Goal: Task Accomplishment & Management: Use online tool/utility

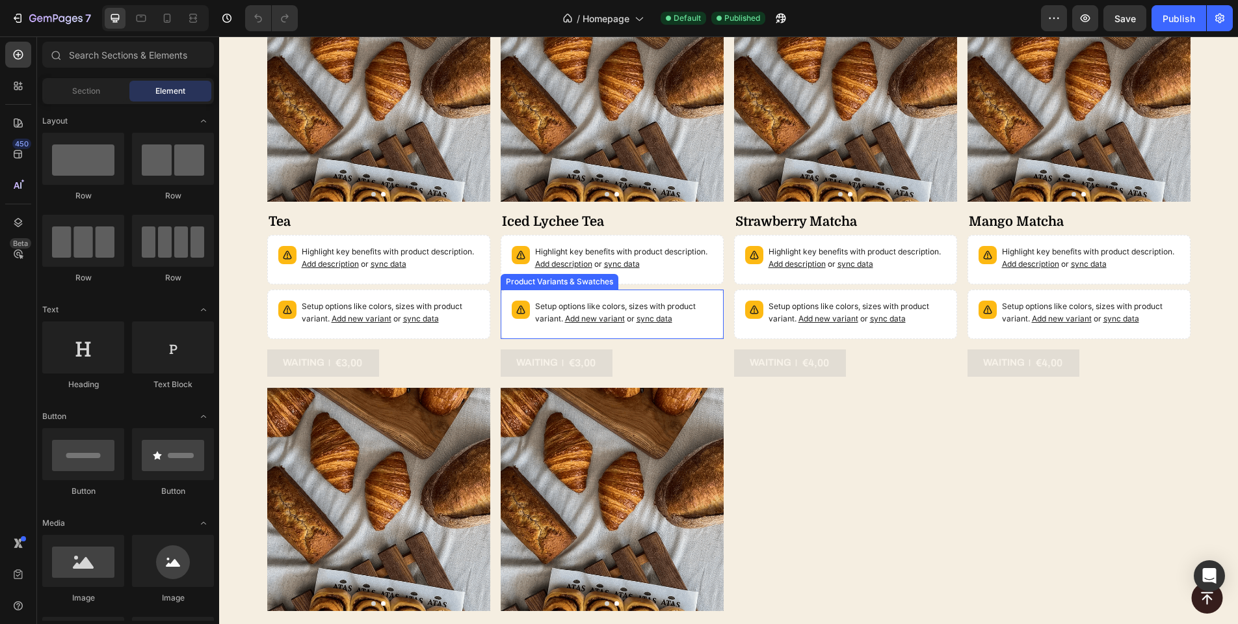
scroll to position [4316, 0]
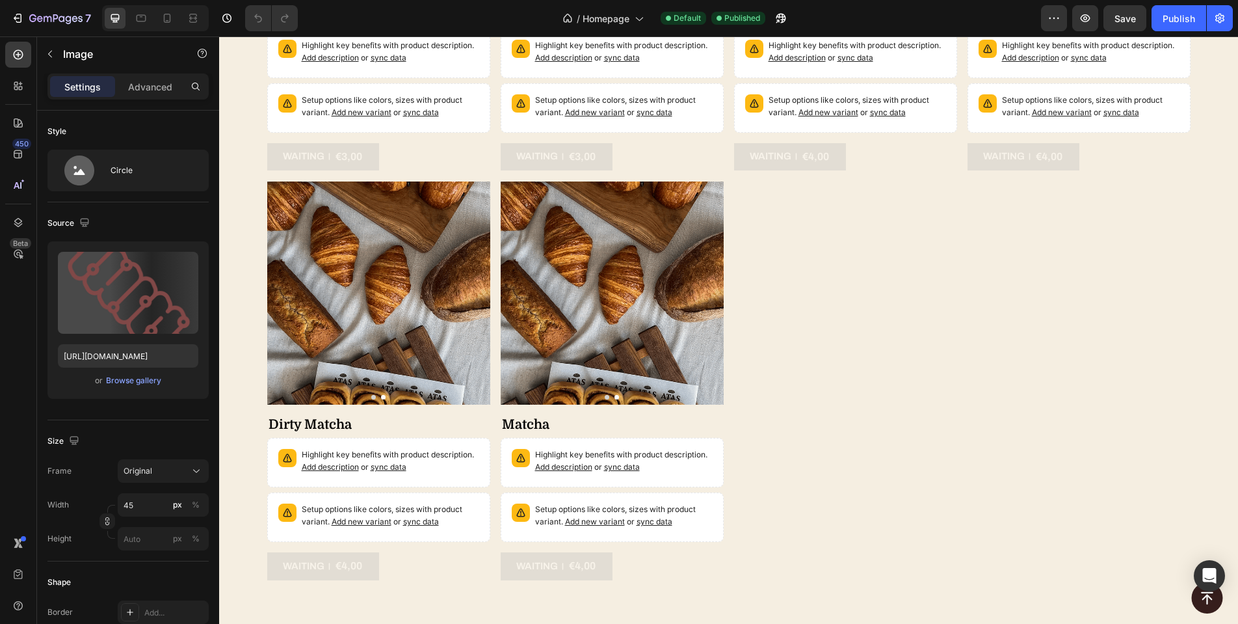
scroll to position [4766, 0]
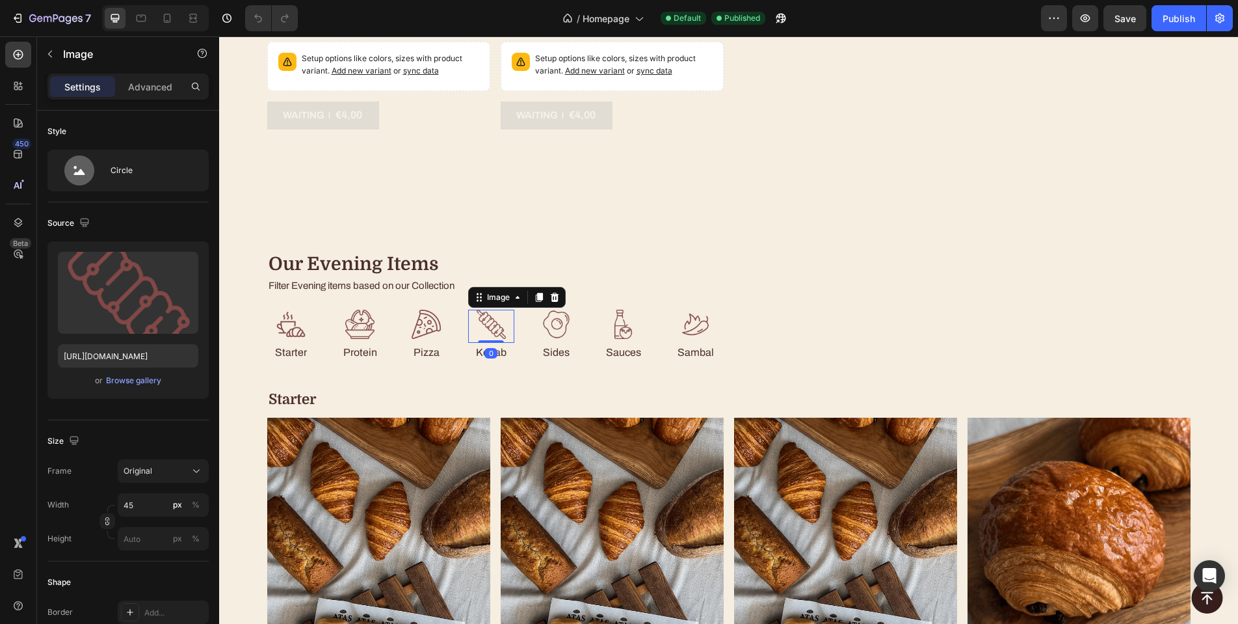
click at [490, 338] on img at bounding box center [491, 324] width 29 height 29
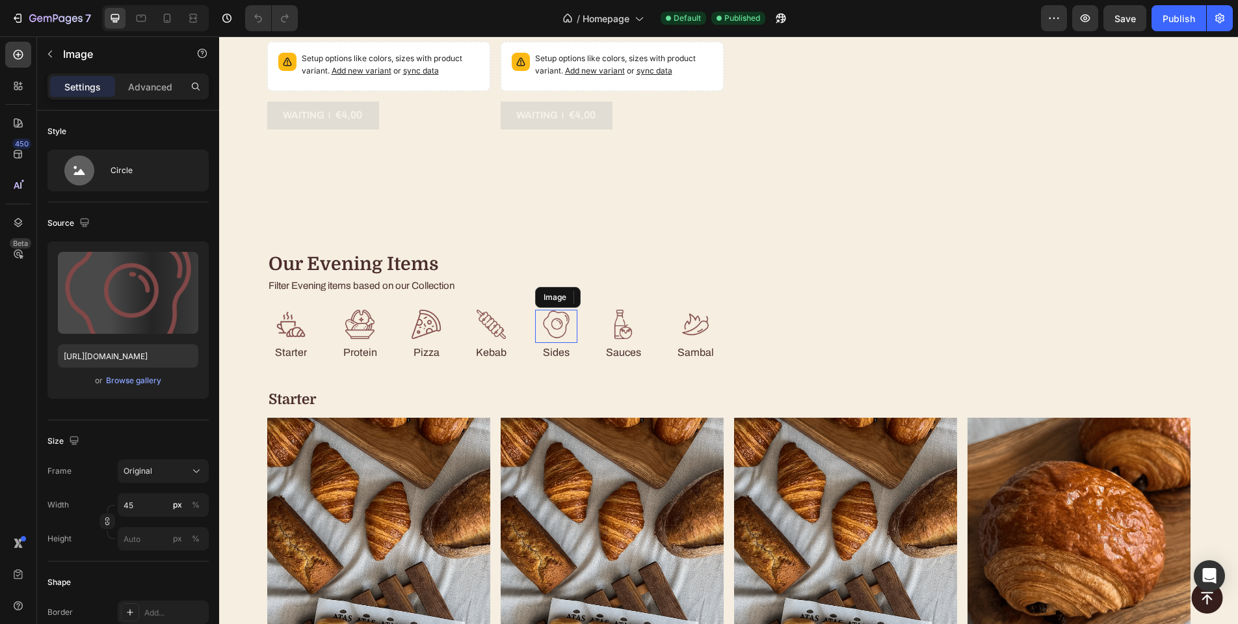
click at [546, 339] on img at bounding box center [556, 324] width 29 height 29
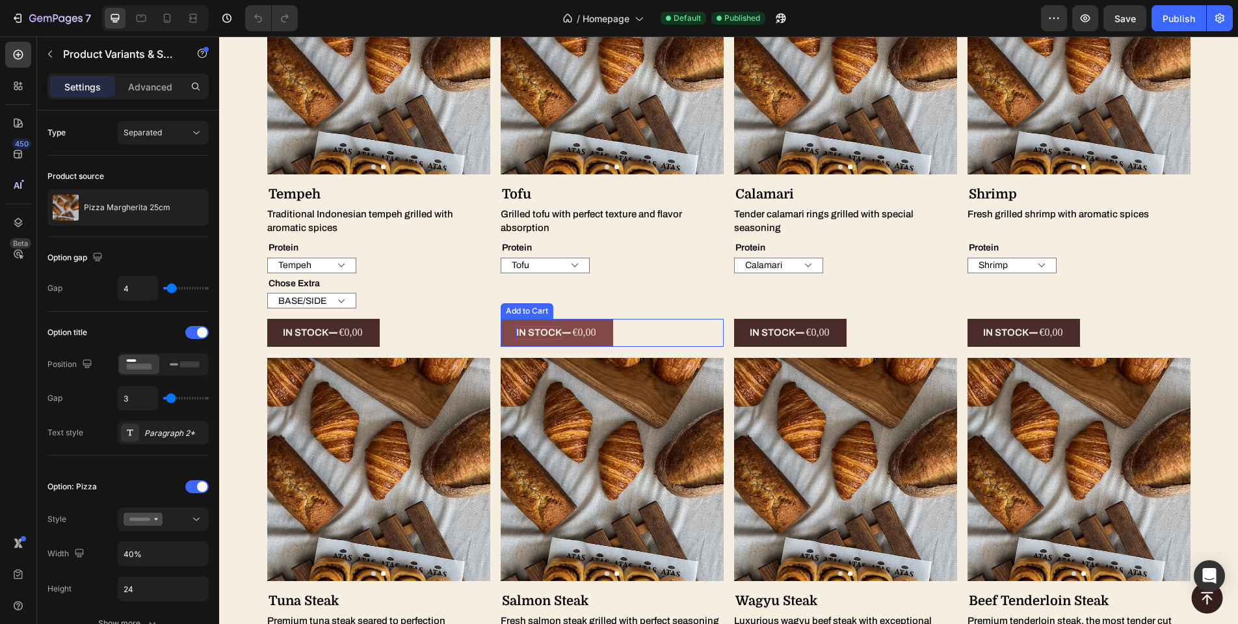
scroll to position [5858, 0]
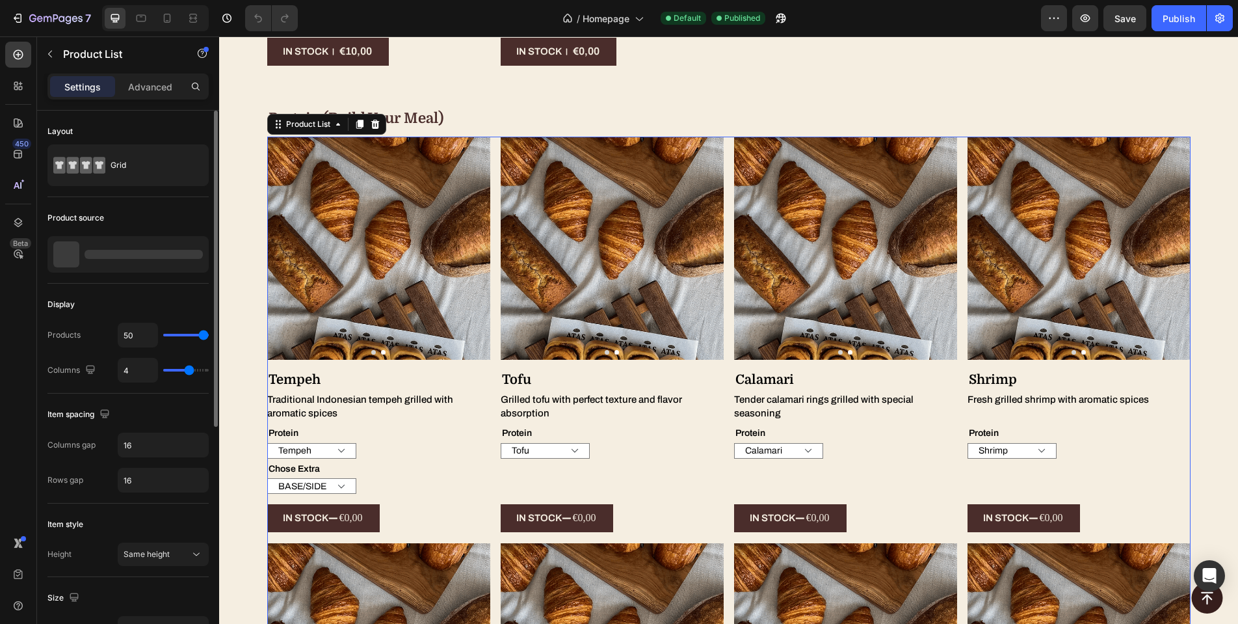
click at [114, 256] on div at bounding box center [144, 254] width 118 height 9
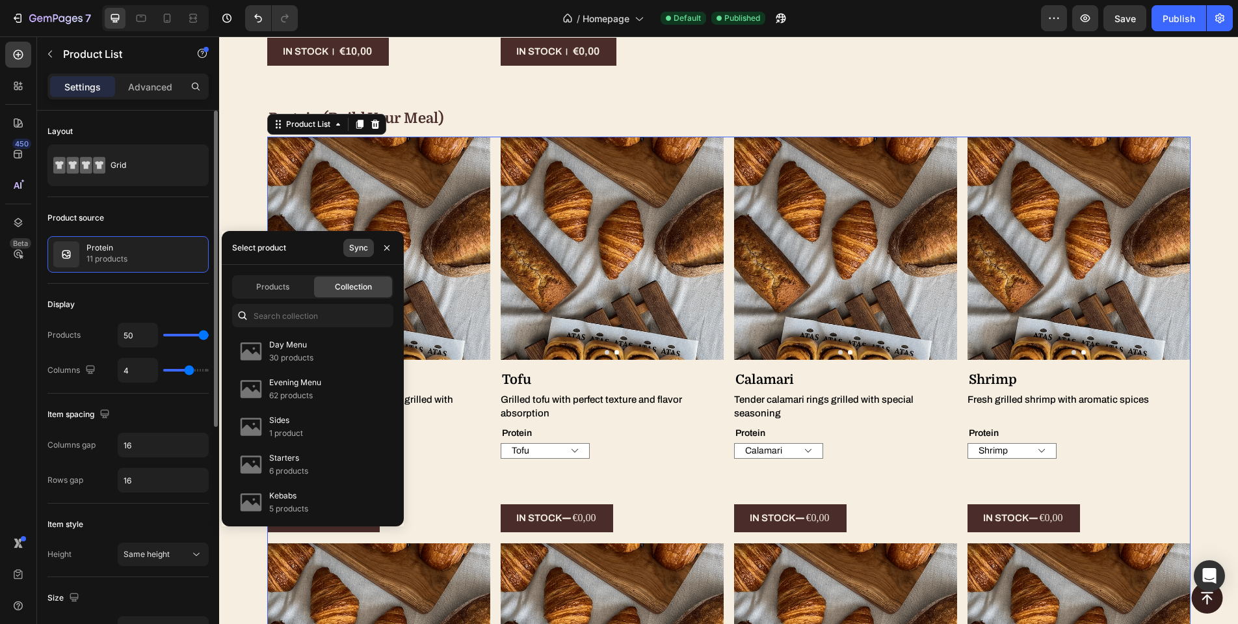
drag, startPoint x: 361, startPoint y: 245, endPoint x: 191, endPoint y: 194, distance: 177.8
click at [361, 245] on div "Sync" at bounding box center [358, 248] width 19 height 12
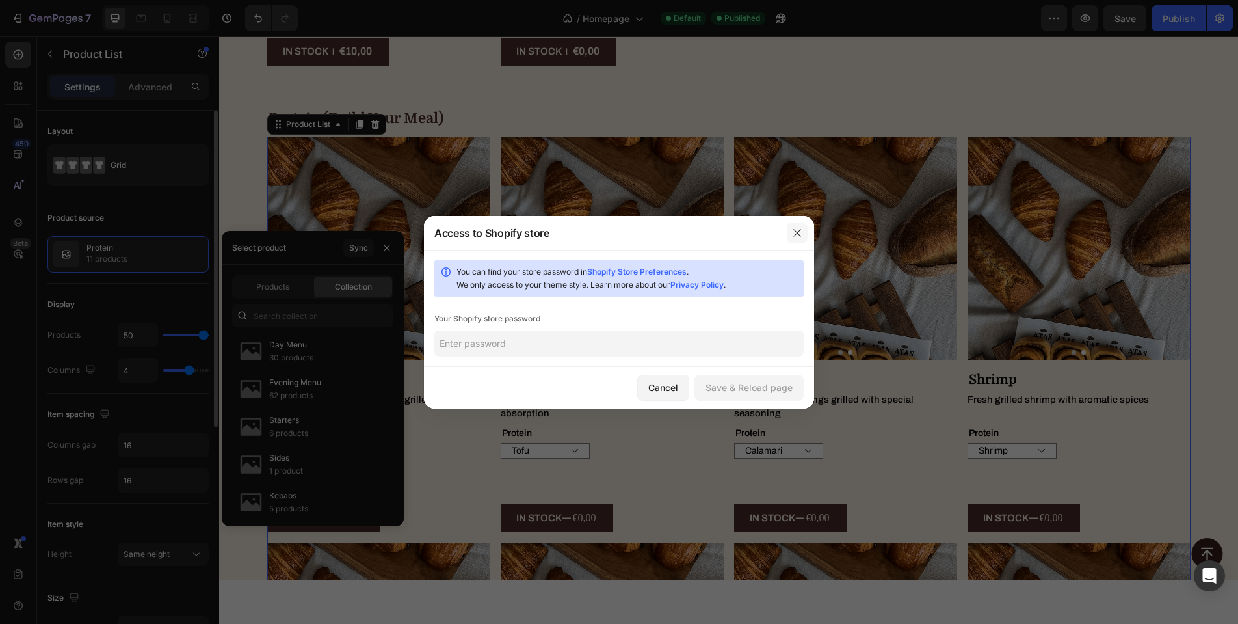
click at [794, 235] on icon "button" at bounding box center [796, 232] width 7 height 7
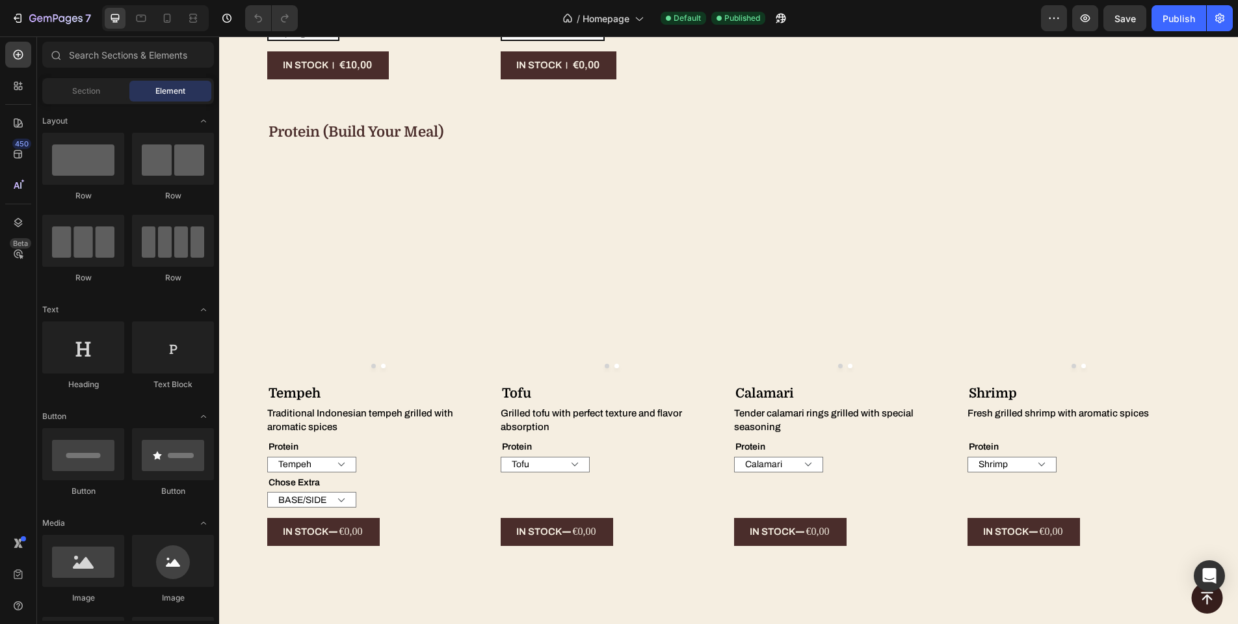
scroll to position [4224, 0]
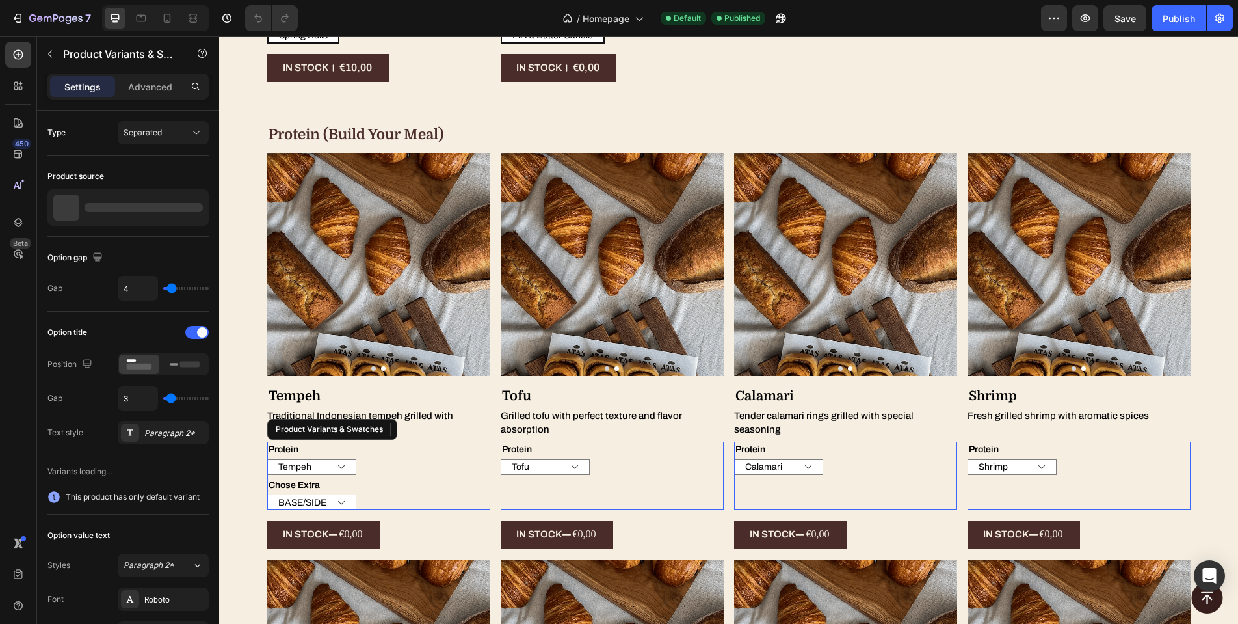
click at [483, 494] on div "BASE/SIDE SAUCE SAMBAL" at bounding box center [378, 502] width 223 height 16
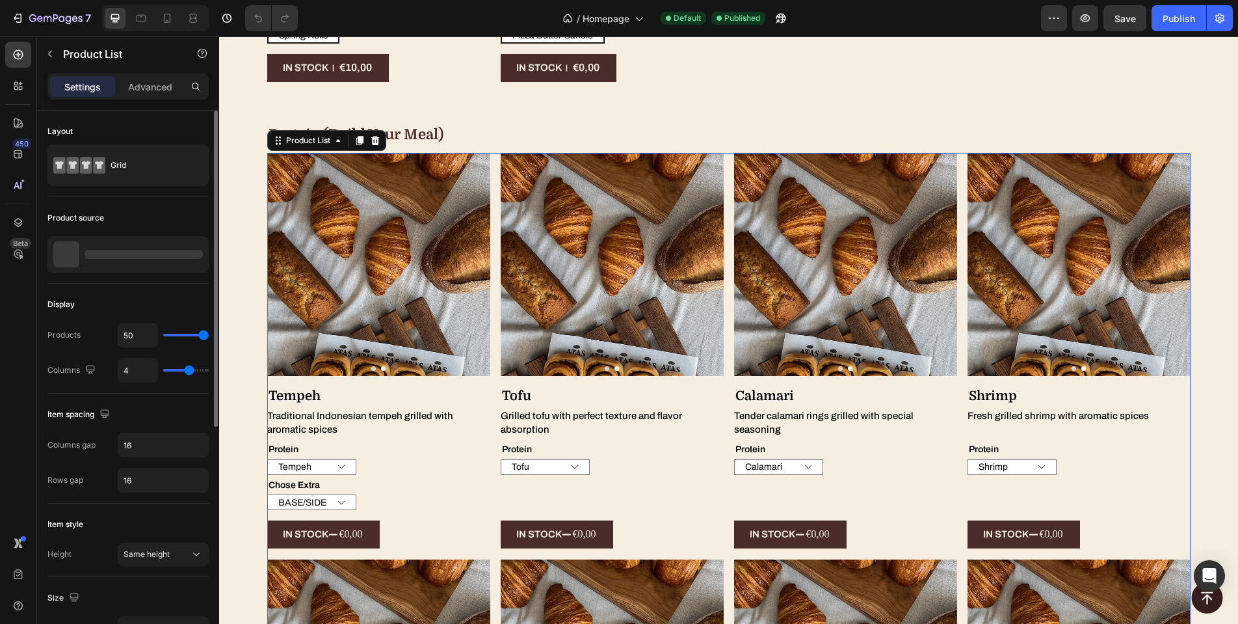
click at [141, 266] on div at bounding box center [127, 254] width 161 height 36
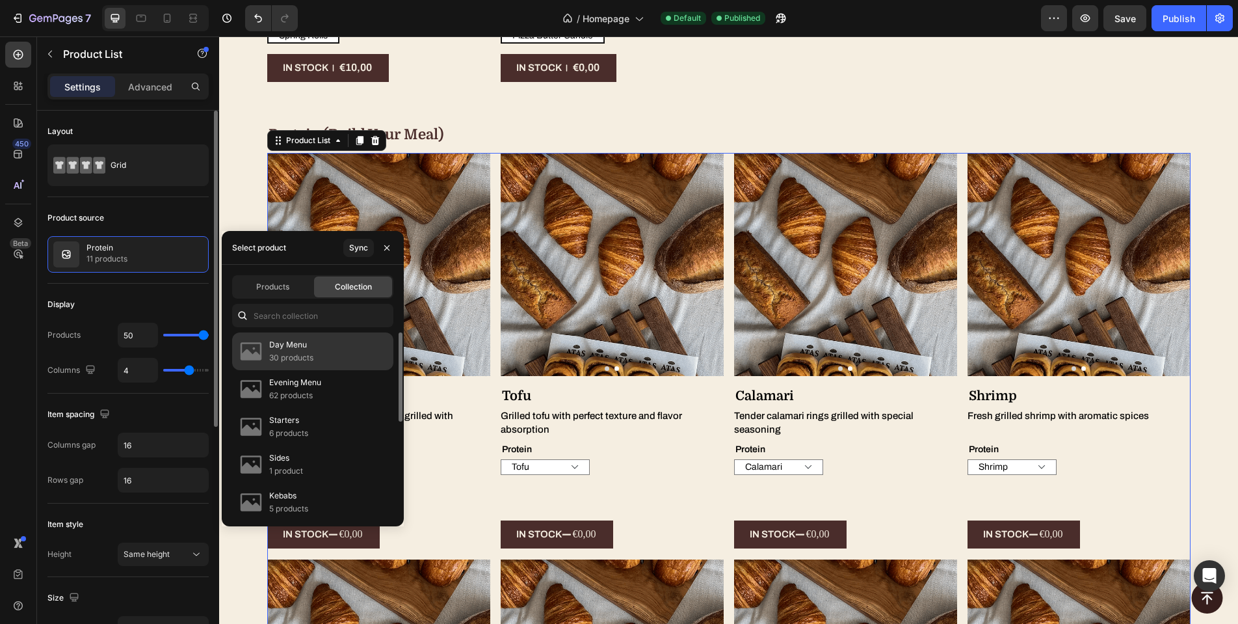
click at [304, 352] on p "30 products" at bounding box center [291, 357] width 44 height 13
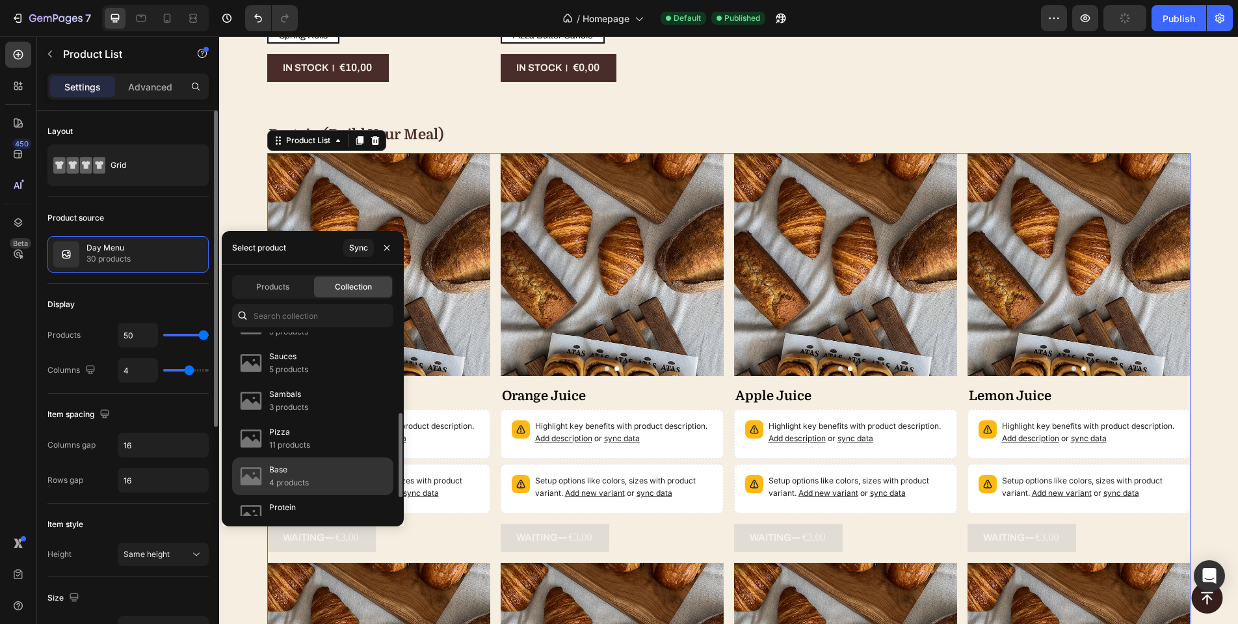
scroll to position [217, 0]
click at [323, 470] on div "Protein 11 products" at bounding box center [312, 474] width 161 height 38
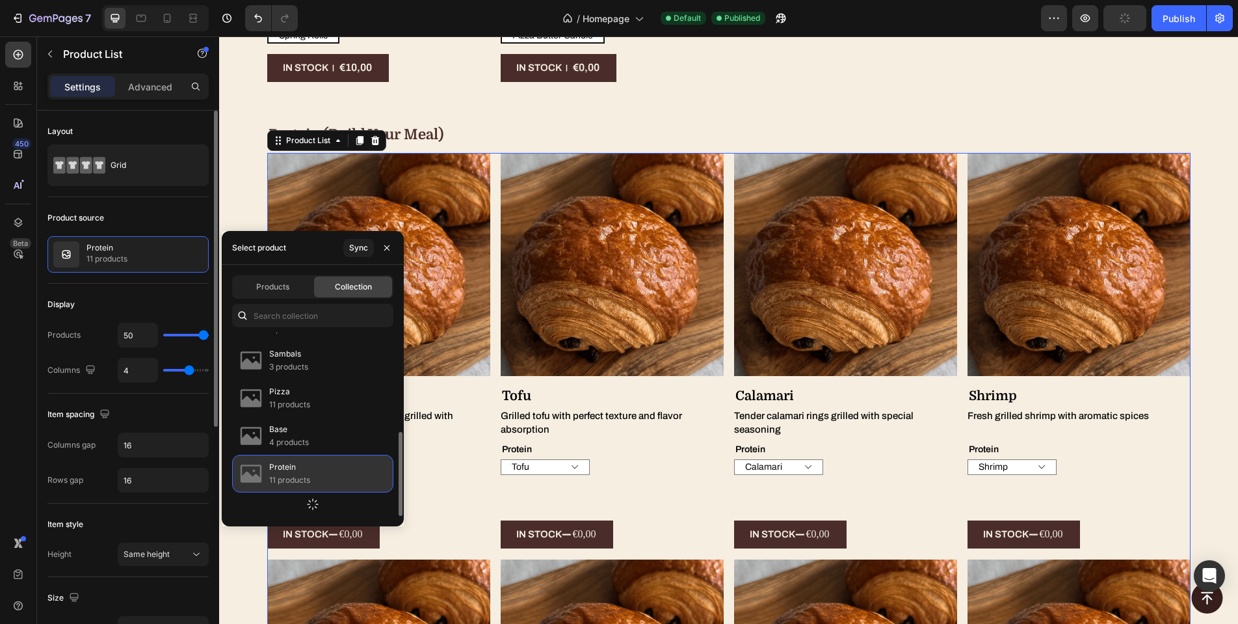
click at [291, 476] on p "11 products" at bounding box center [289, 479] width 41 height 13
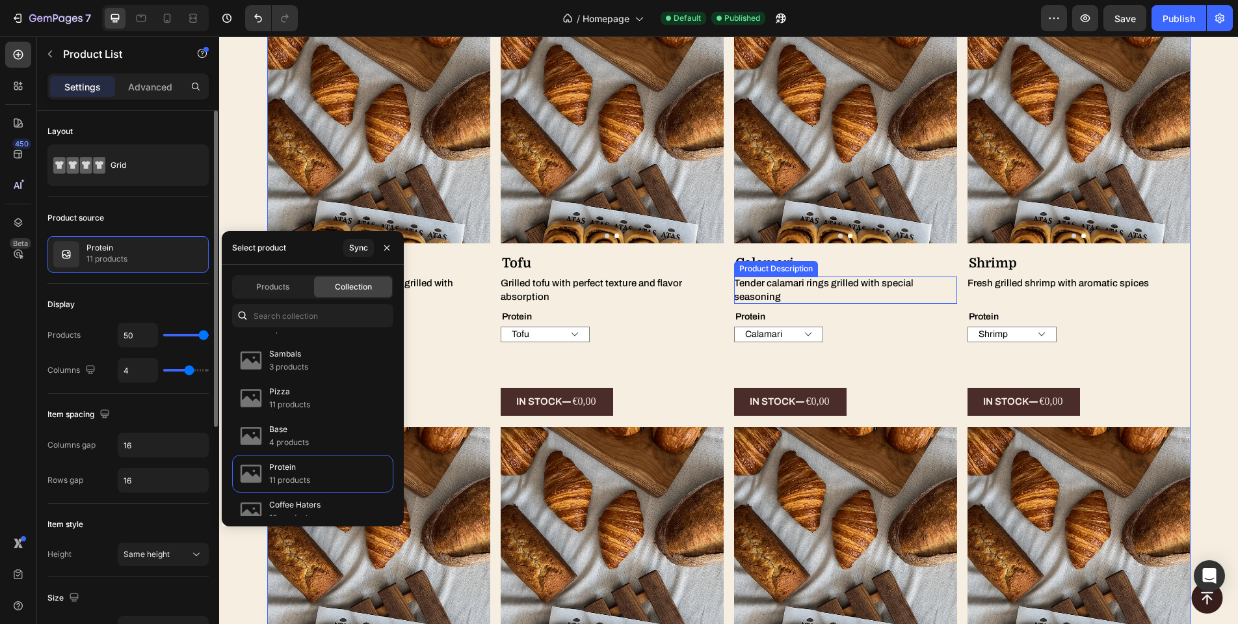
scroll to position [4563, 0]
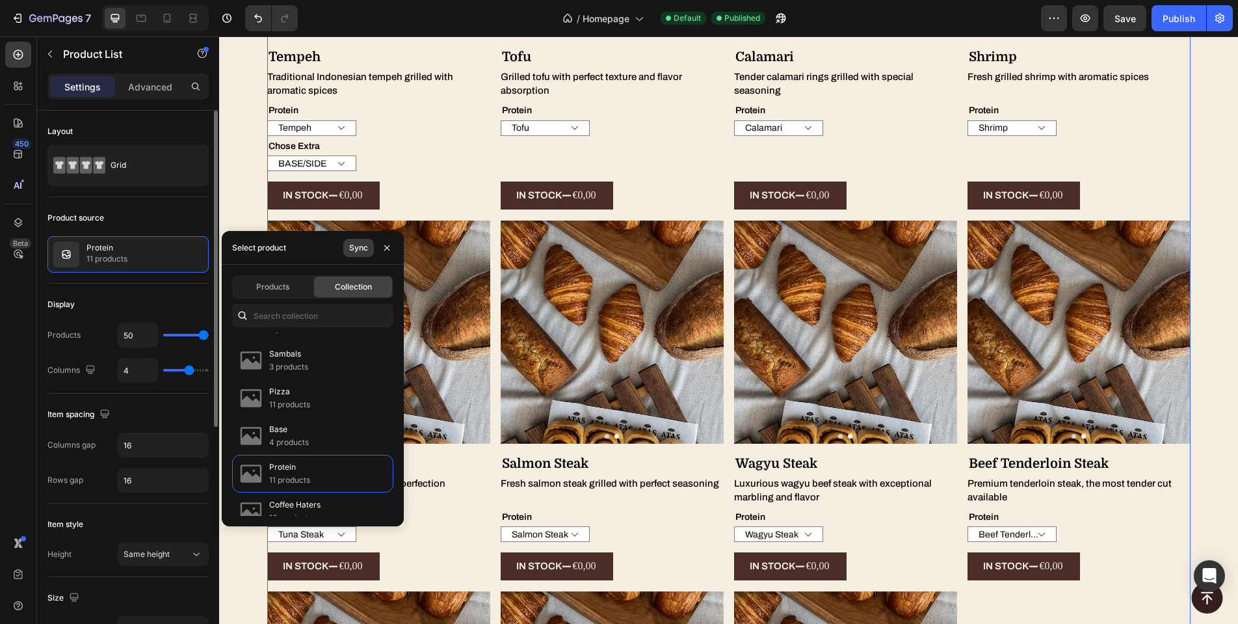
click at [365, 254] on button "Sync" at bounding box center [358, 248] width 31 height 18
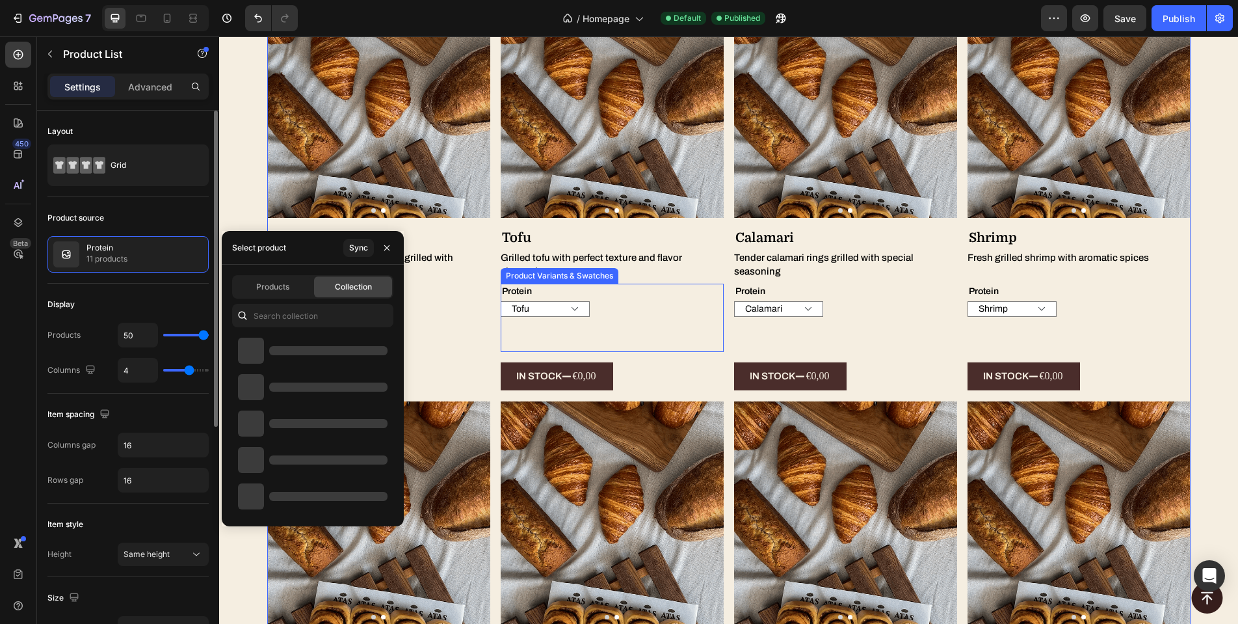
scroll to position [4558, 0]
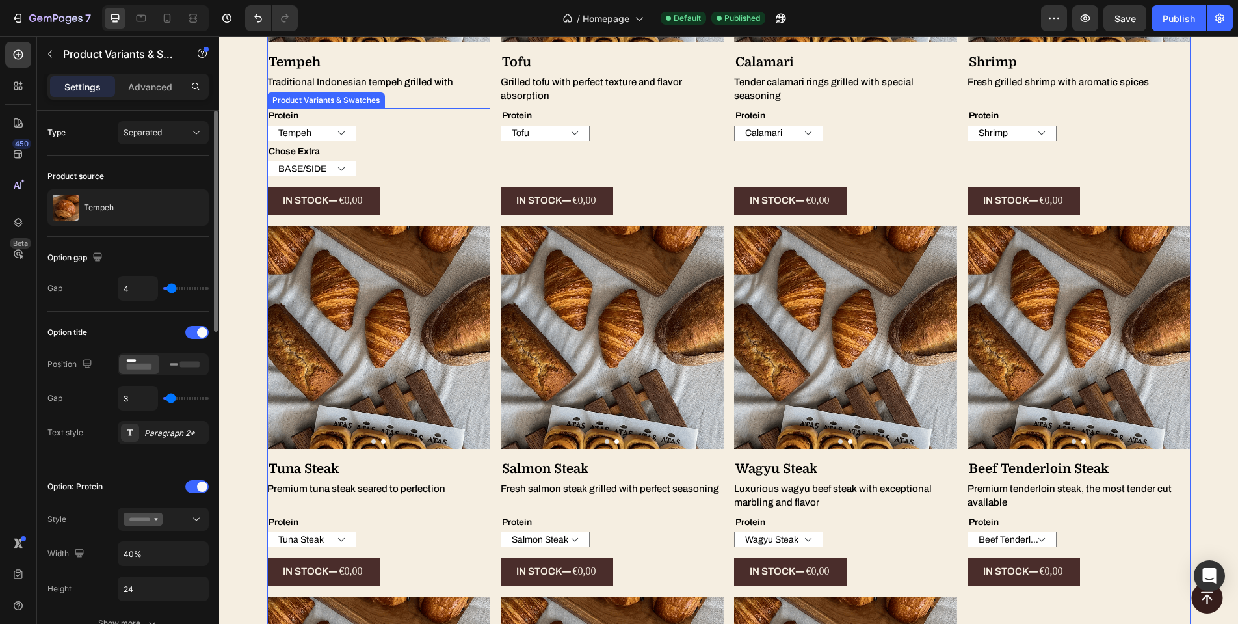
click at [352, 163] on div "BASE/SIDE SAUCE SAMBAL" at bounding box center [378, 169] width 223 height 16
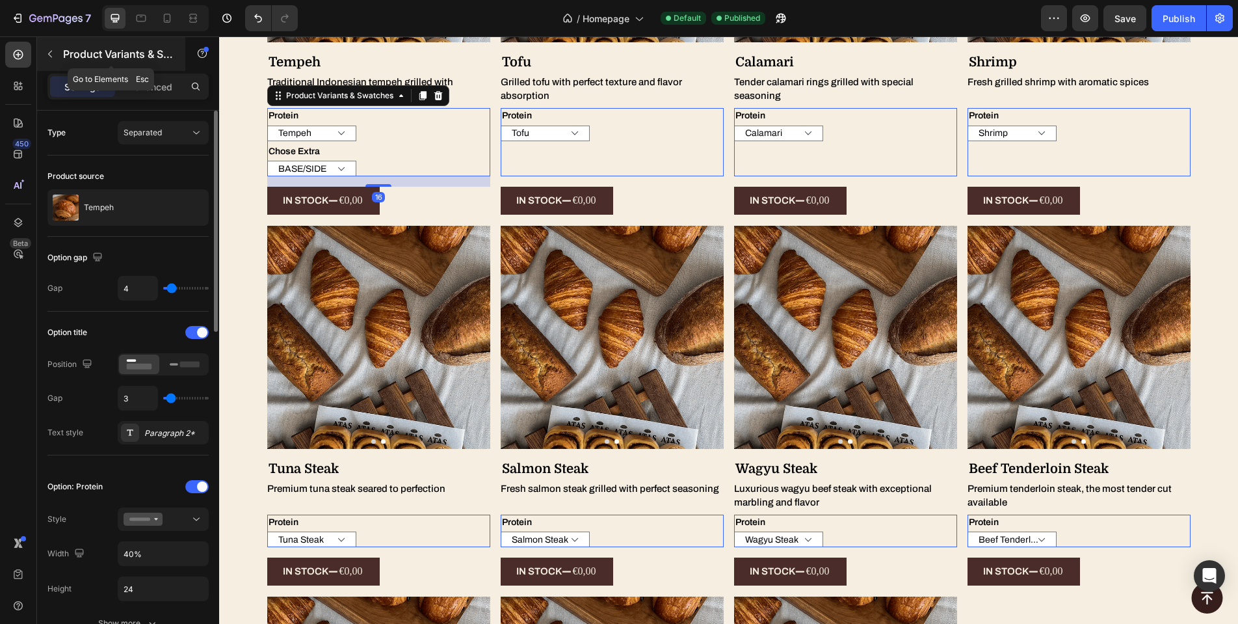
click at [139, 60] on p "Product Variants & Swatches" at bounding box center [118, 54] width 111 height 16
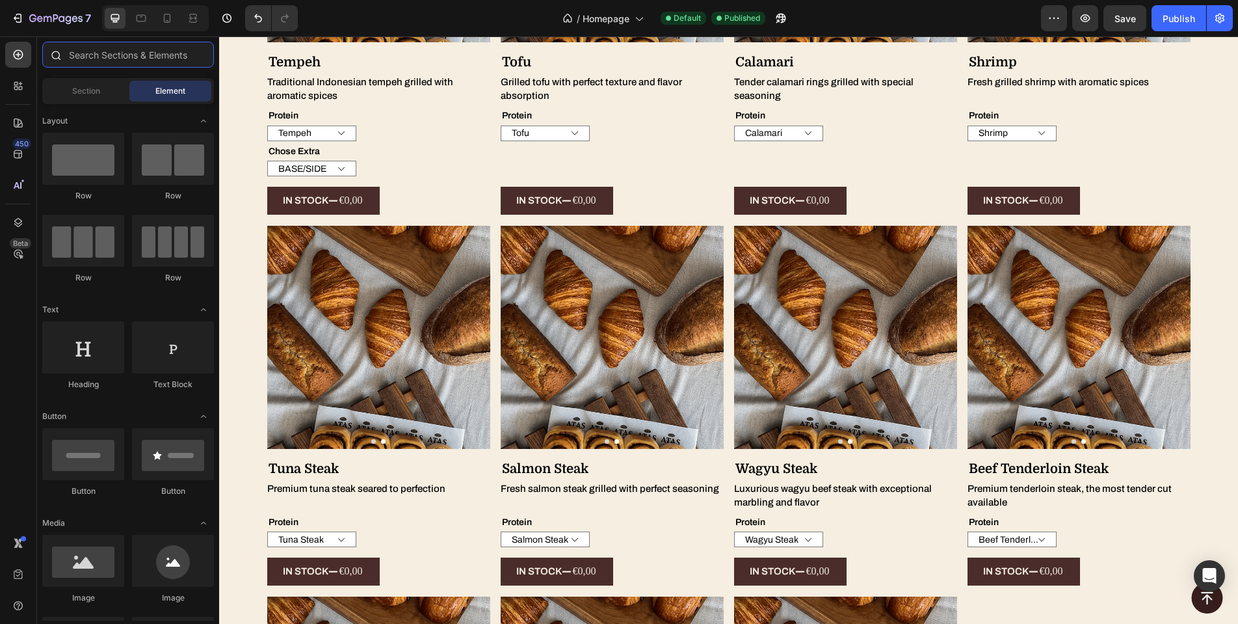
click at [139, 58] on input "text" at bounding box center [128, 55] width 172 height 26
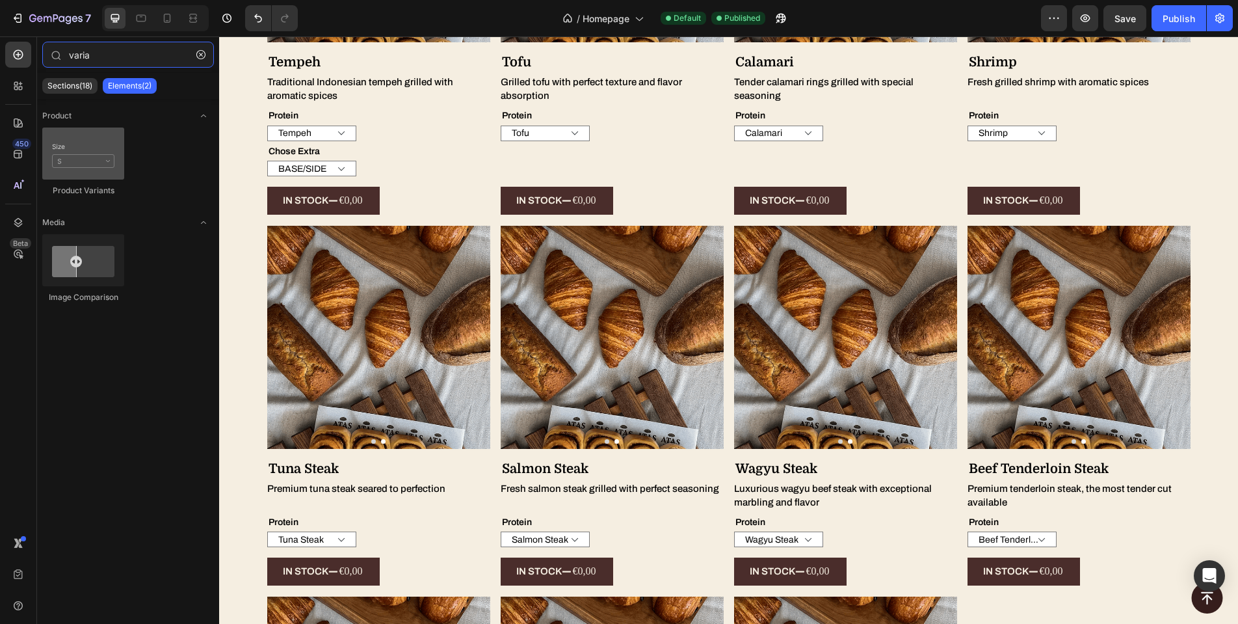
type input "varia"
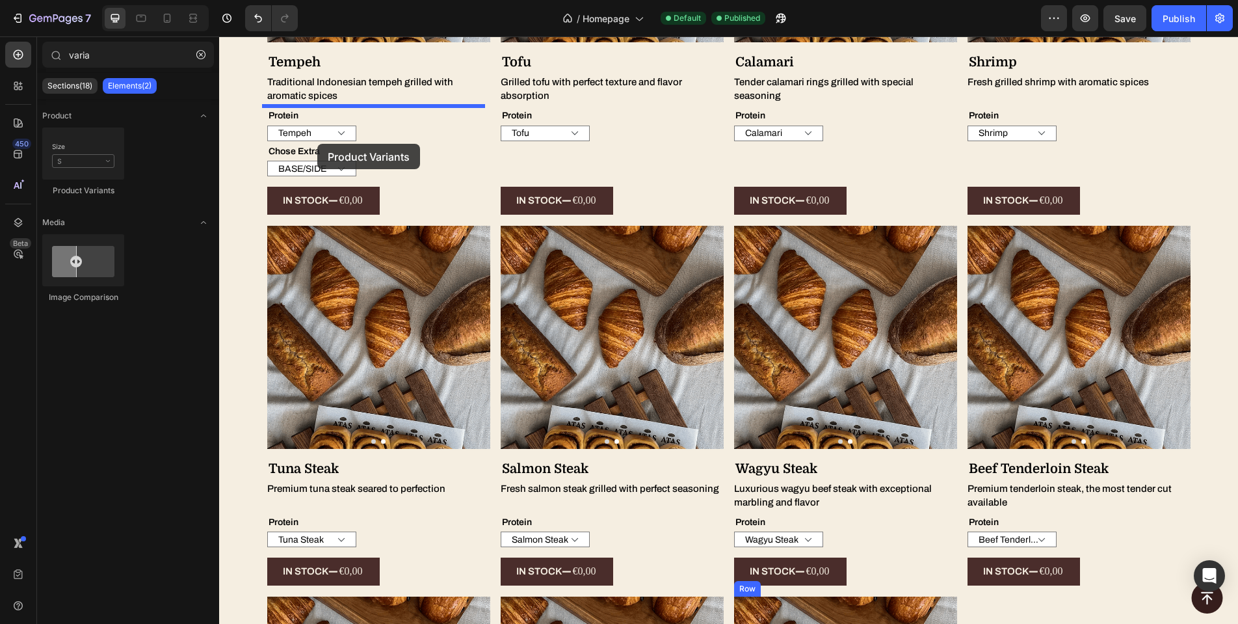
drag, startPoint x: 316, startPoint y: 185, endPoint x: 317, endPoint y: 144, distance: 41.6
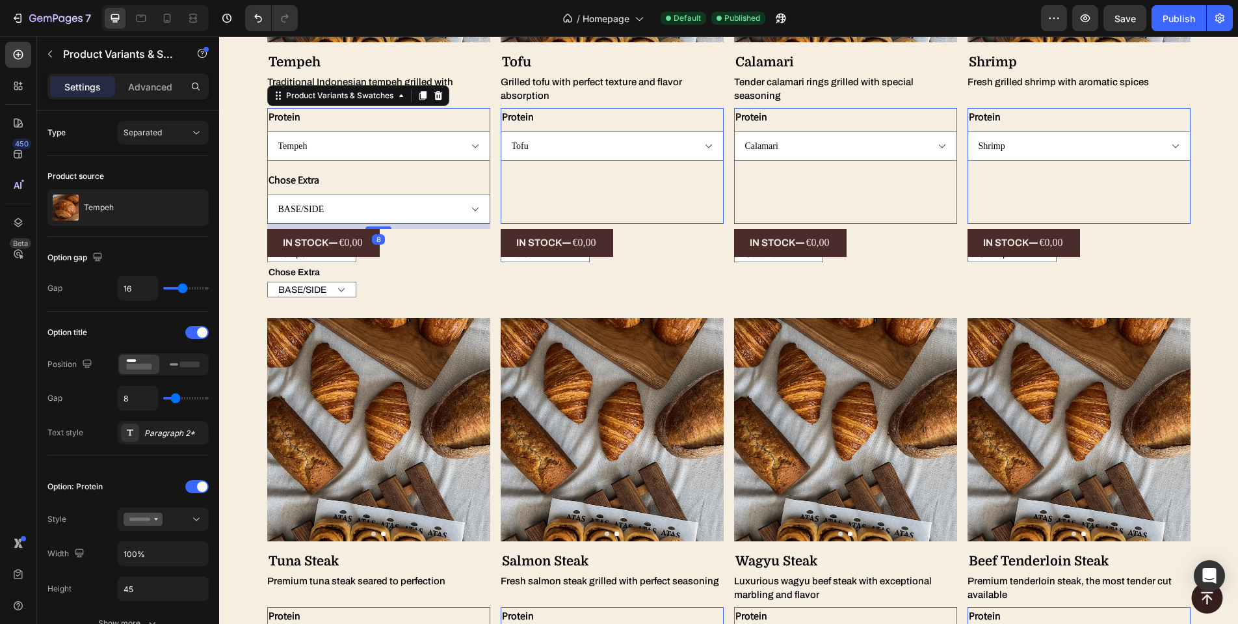
click at [332, 160] on div "Protein Tempeh Chose Extra BASE/SIDE SAUCE SAMBAL" at bounding box center [378, 166] width 223 height 116
click at [433, 94] on icon at bounding box center [438, 95] width 10 height 10
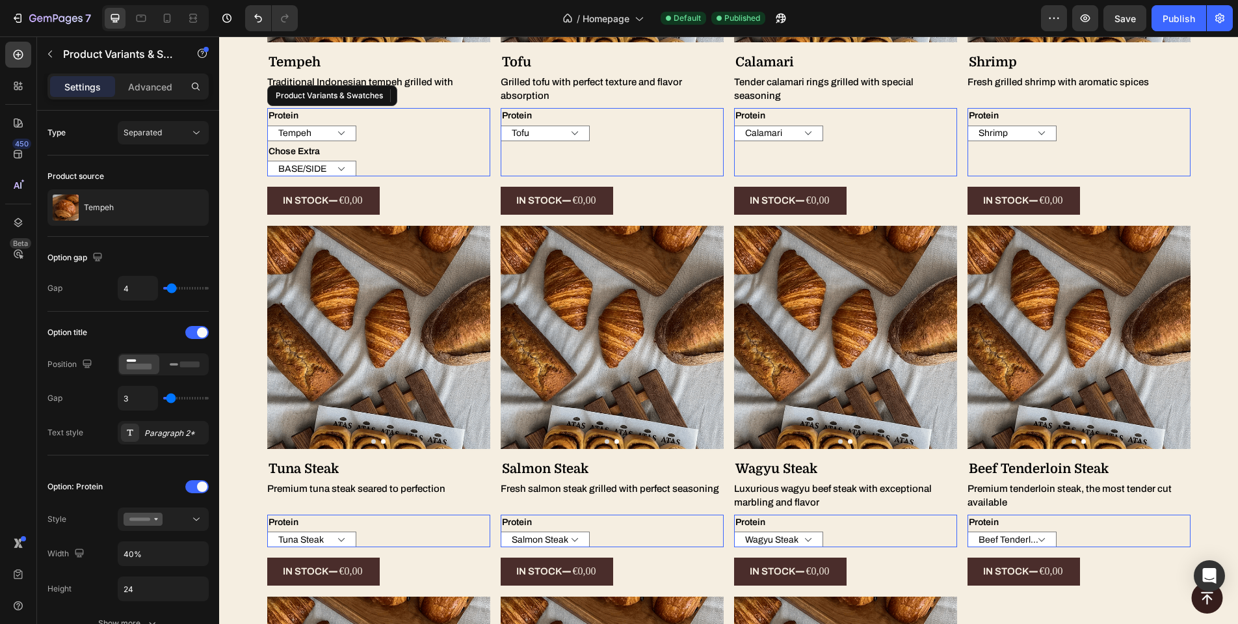
click at [359, 146] on div "Chose Extra BASE/SIDE SAUCE SAMBAL" at bounding box center [378, 160] width 223 height 33
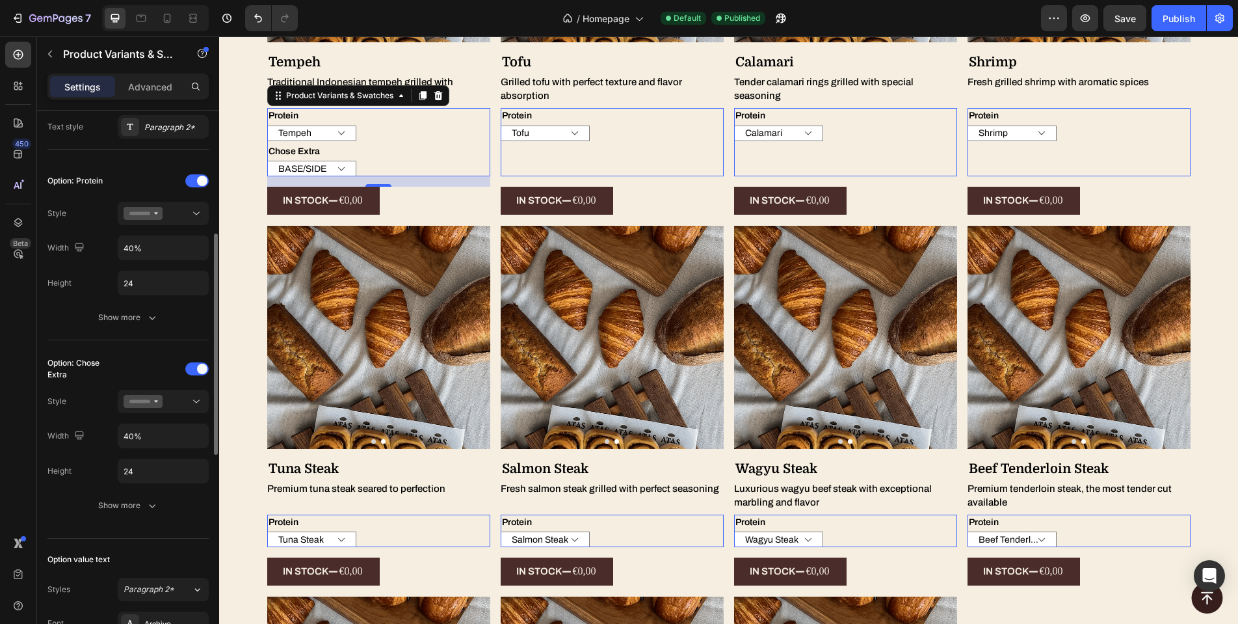
scroll to position [0, 0]
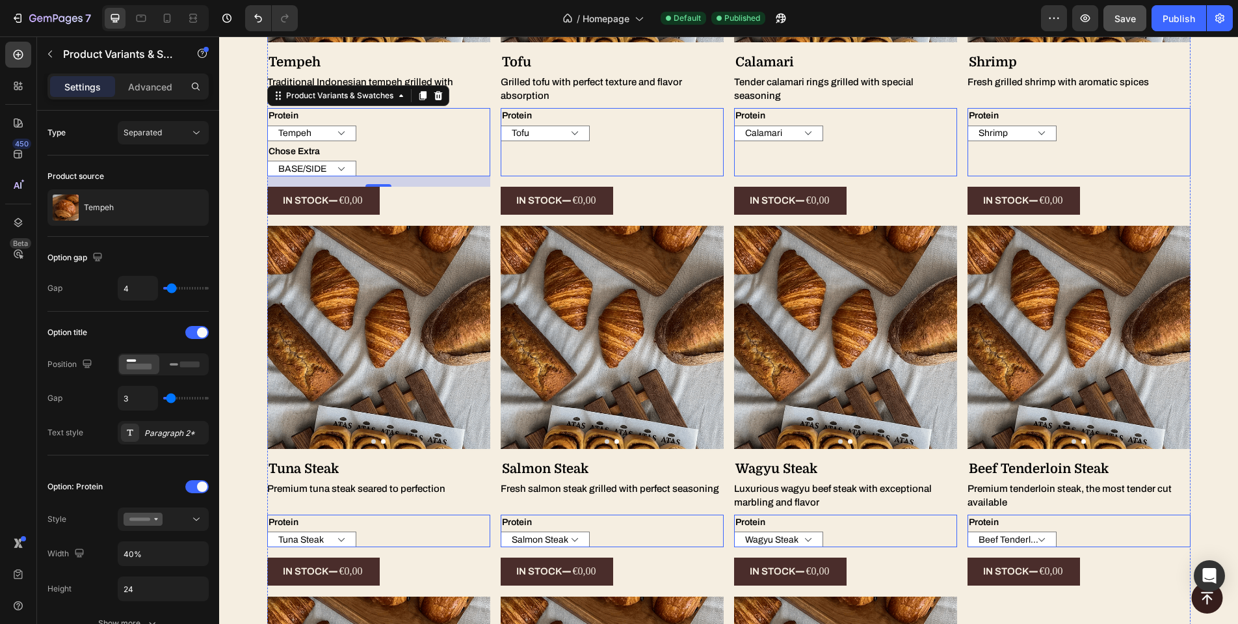
click at [1126, 7] on button "Save" at bounding box center [1125, 18] width 43 height 26
click at [1125, 18] on icon "button" at bounding box center [1125, 18] width 13 height 13
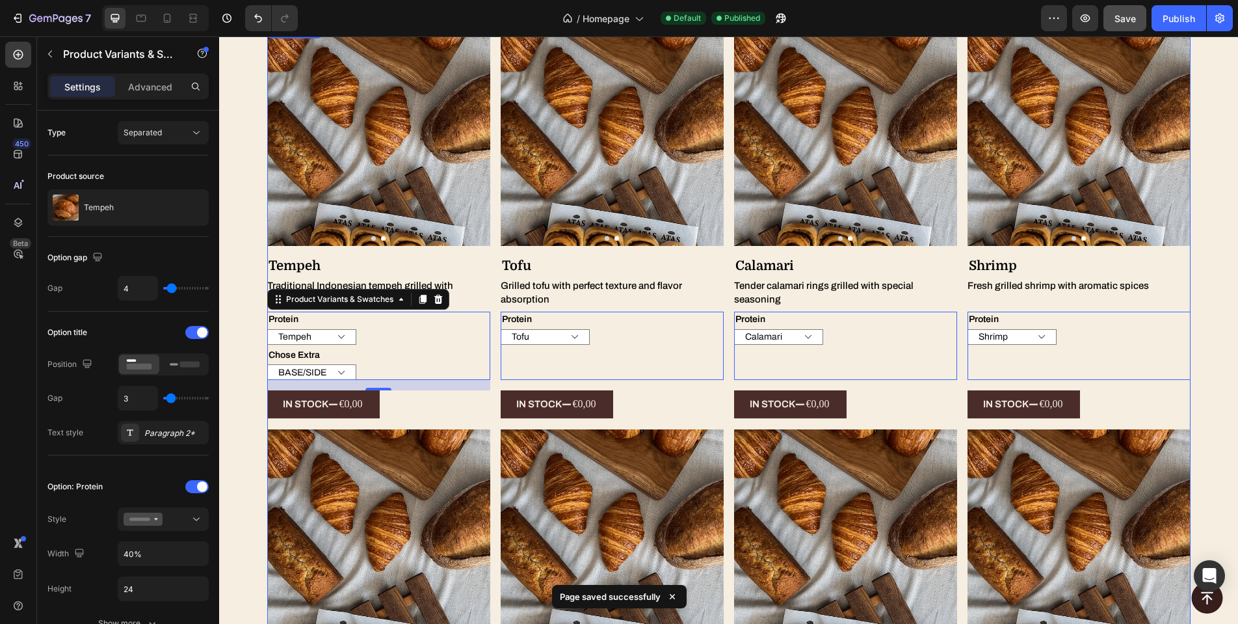
scroll to position [4357, 0]
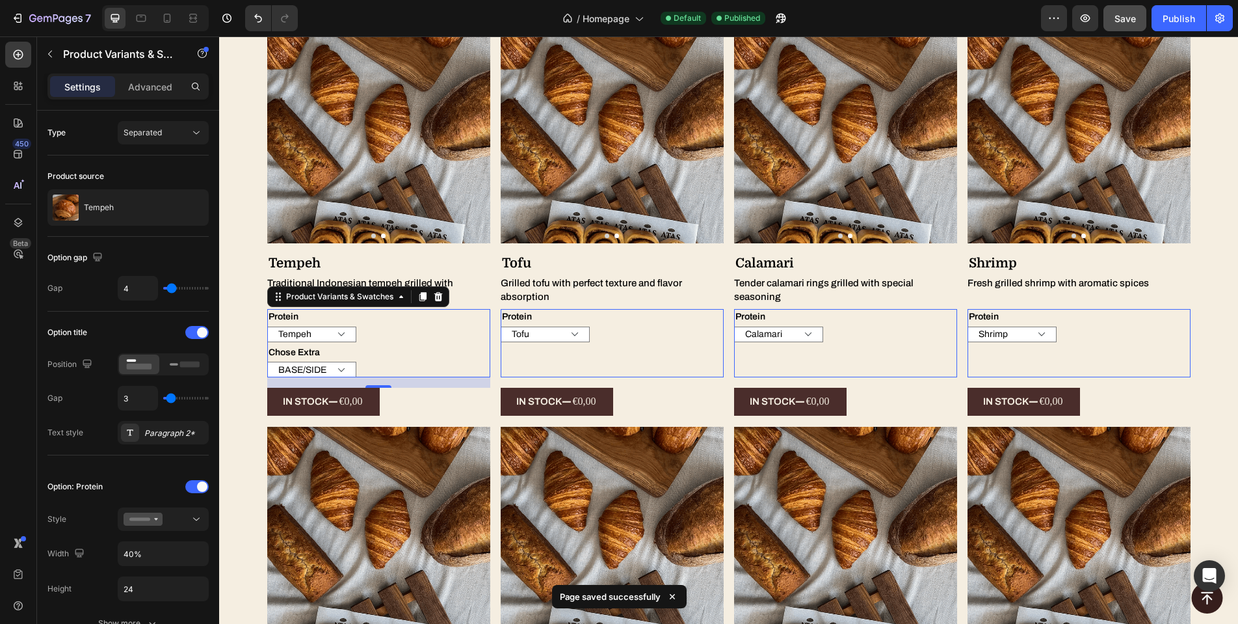
click at [325, 350] on div "Chose Extra BASE/SIDE SAUCE SAMBAL" at bounding box center [378, 361] width 223 height 33
click at [1180, 30] on button "Publish" at bounding box center [1179, 18] width 55 height 26
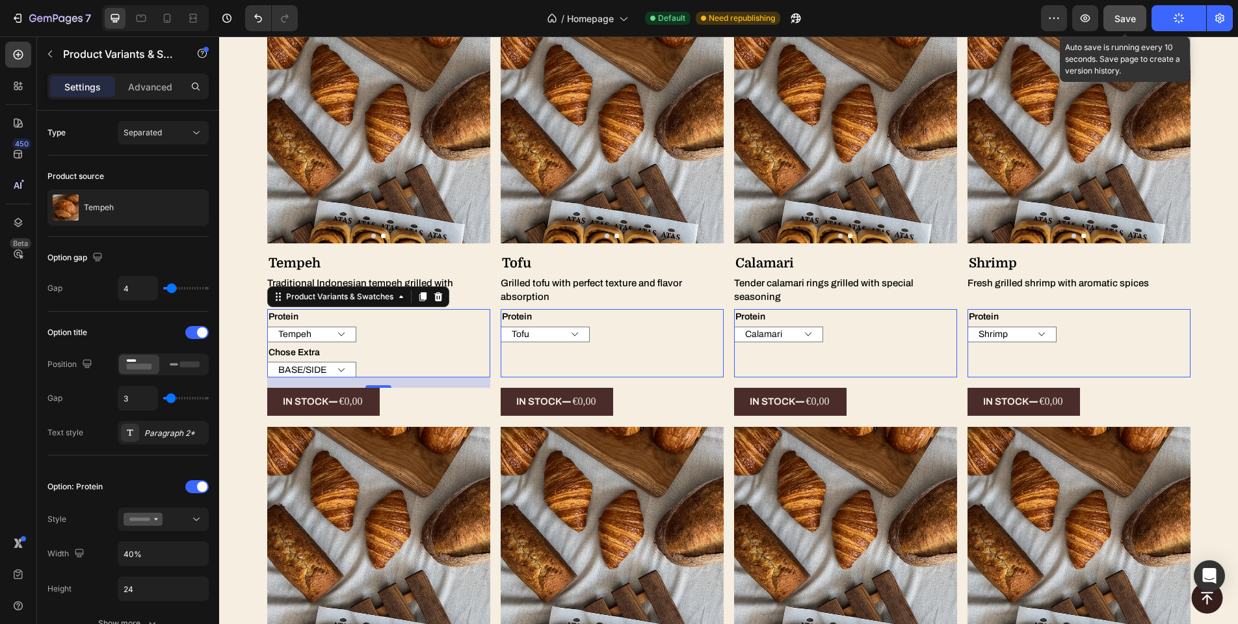
click at [1115, 24] on div "Save" at bounding box center [1125, 19] width 21 height 14
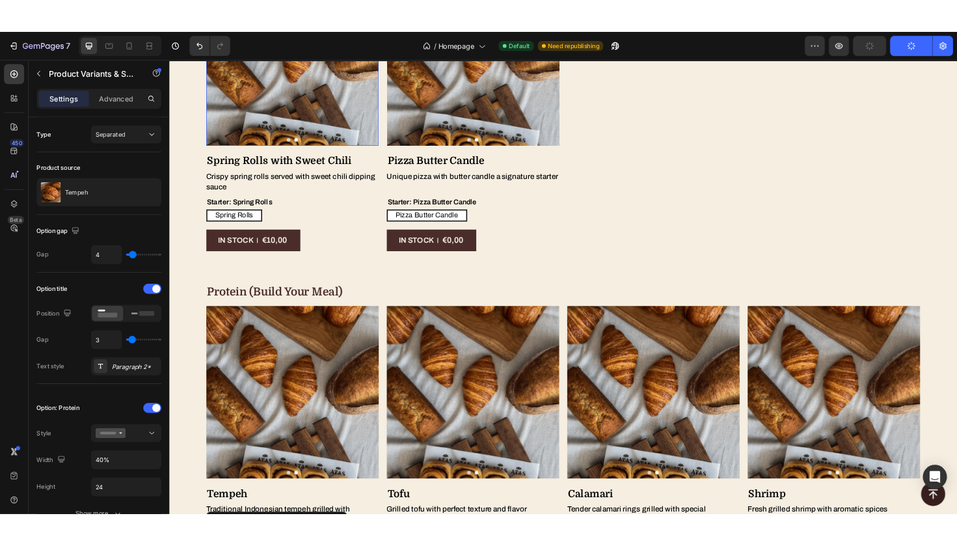
scroll to position [4420, 0]
